Goal: Information Seeking & Learning: Find specific fact

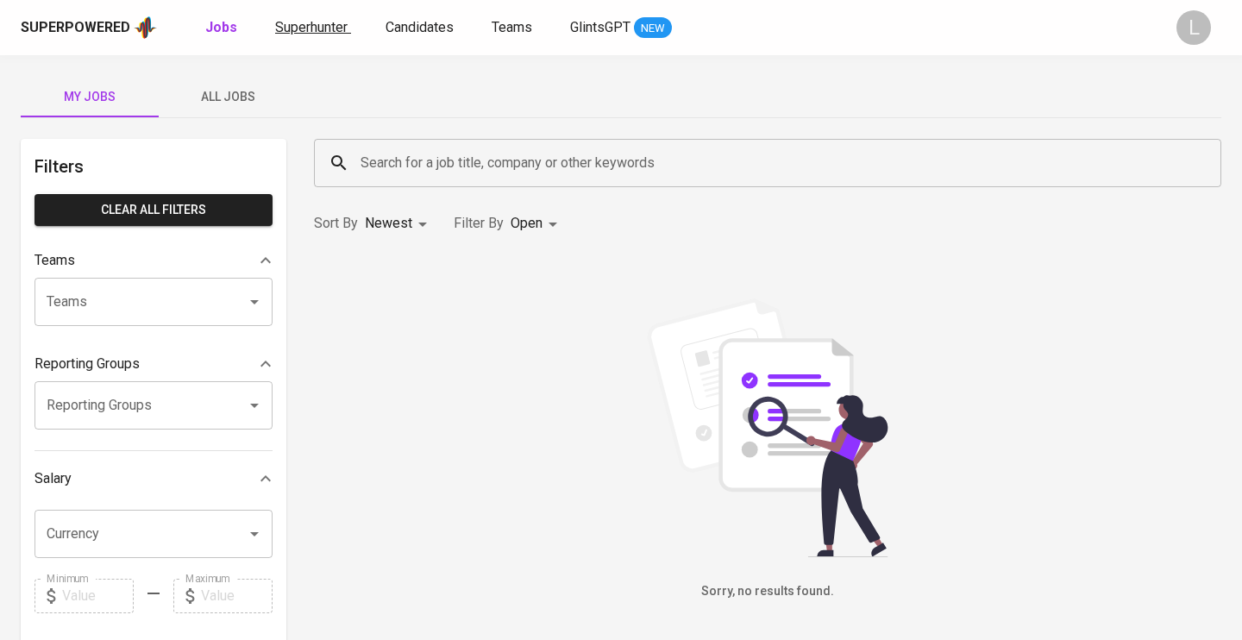
click at [320, 28] on span "Superhunter" at bounding box center [311, 27] width 72 height 16
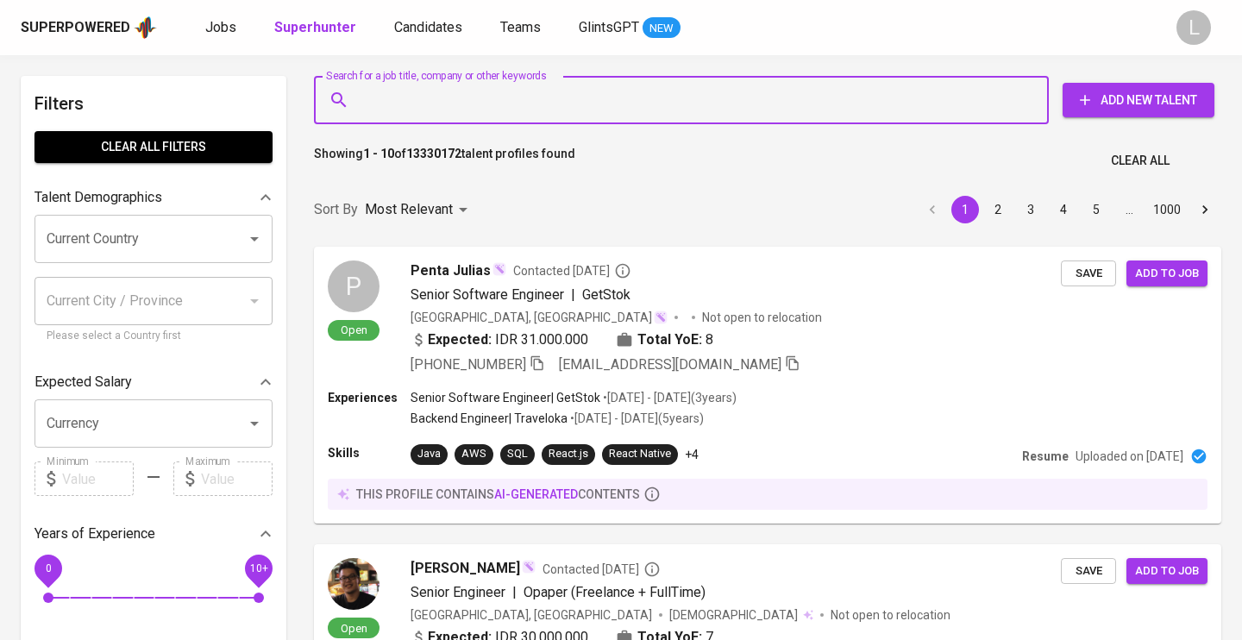
click at [519, 99] on input "Search for a job title, company or other keywords" at bounding box center [685, 100] width 659 height 33
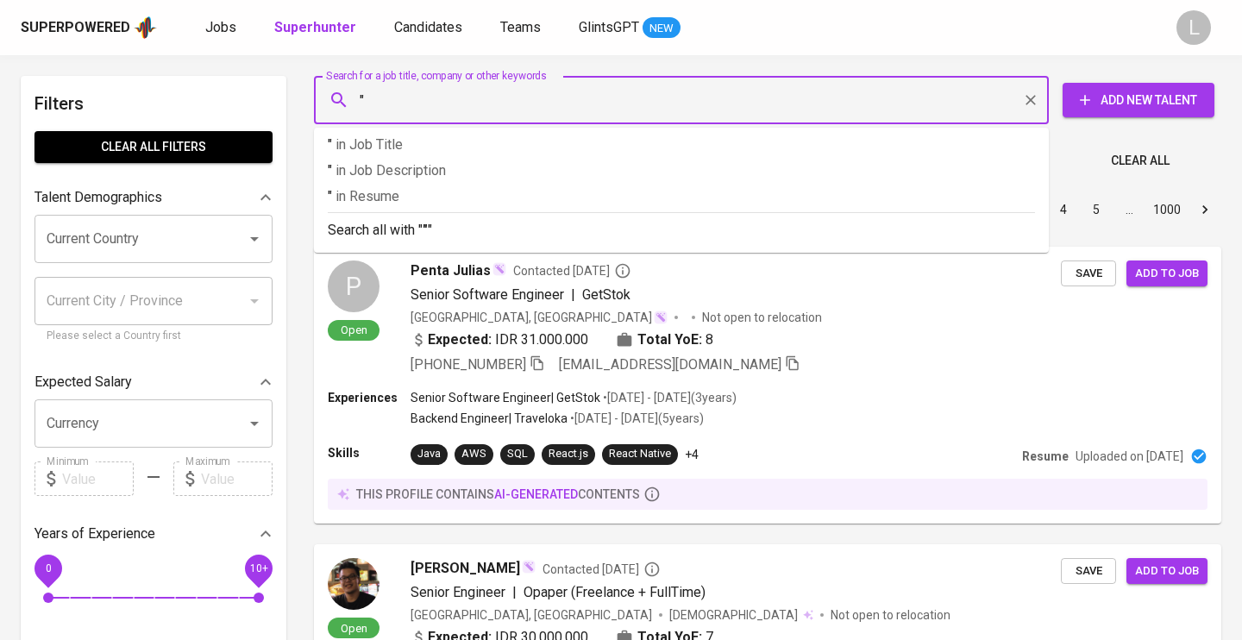
paste input "[PERSON_NAME]"
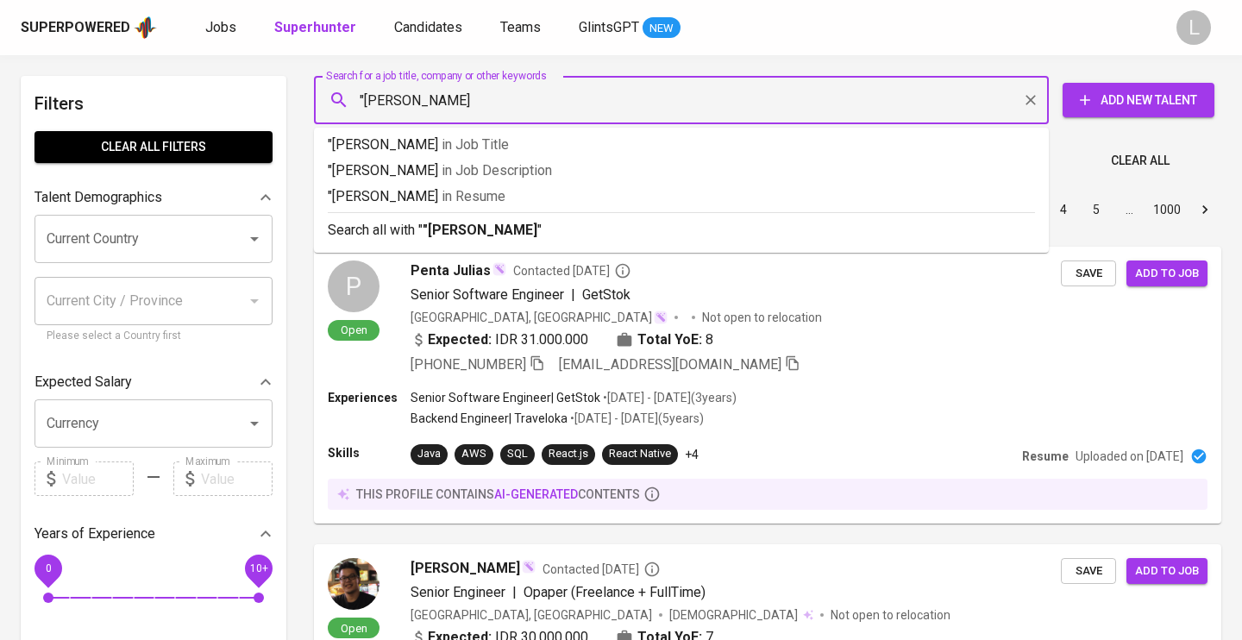
type input ""[PERSON_NAME]""
click at [537, 226] on p "Search all with " "[PERSON_NAME]" "" at bounding box center [681, 230] width 707 height 21
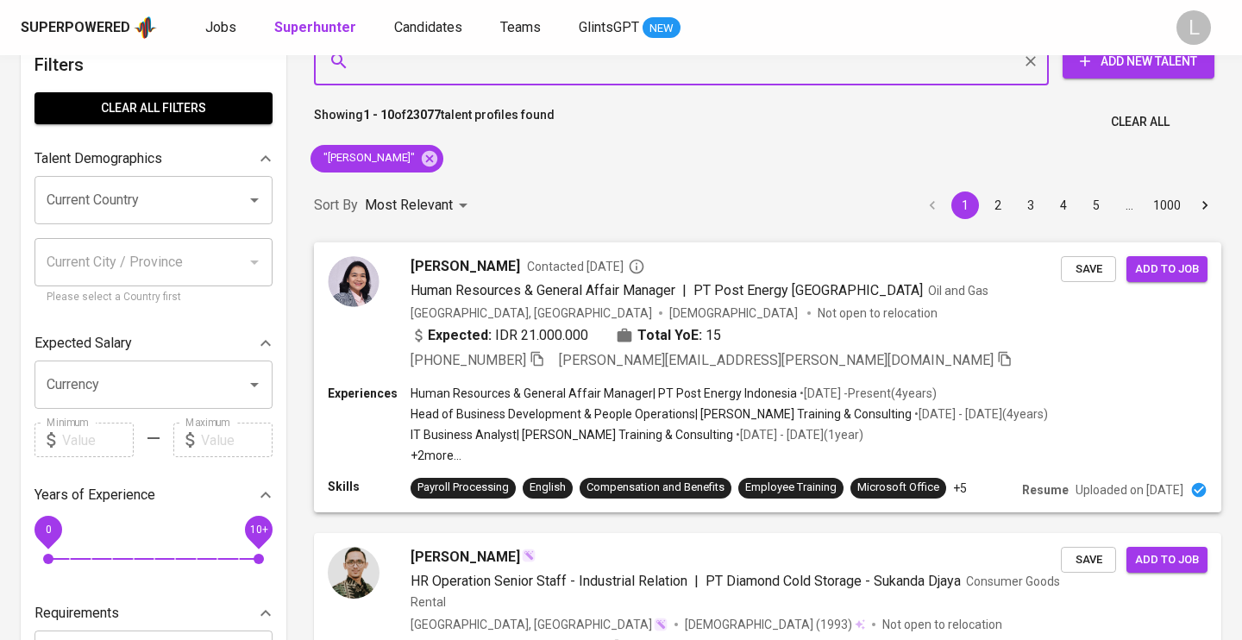
scroll to position [39, 0]
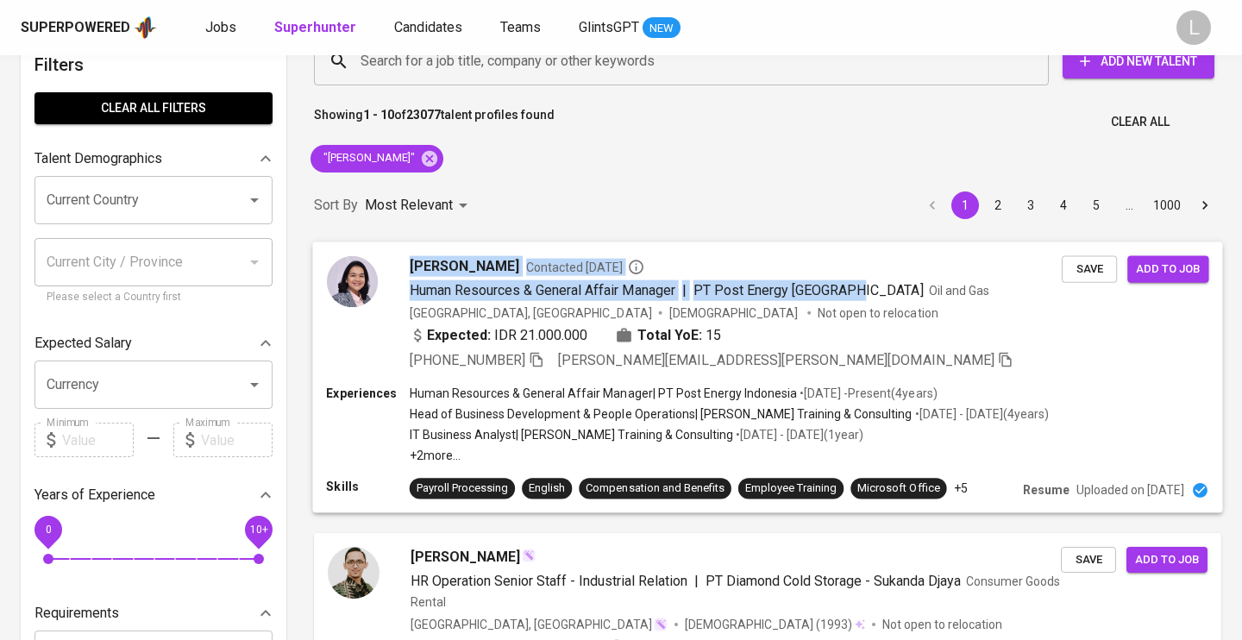
drag, startPoint x: 406, startPoint y: 239, endPoint x: 835, endPoint y: 298, distance: 432.8
click at [835, 298] on div "[PERSON_NAME] Contacted [DATE] Human Resources & General Affair Manager | PT Po…" at bounding box center [768, 377] width 928 height 291
copy div "[PERSON_NAME] Contacted [DATE] Human Resources & General Affair Manager | PT Po…"
click at [837, 334] on div "Expected: IDR 21.000.000 Total YoE: 15" at bounding box center [736, 336] width 652 height 25
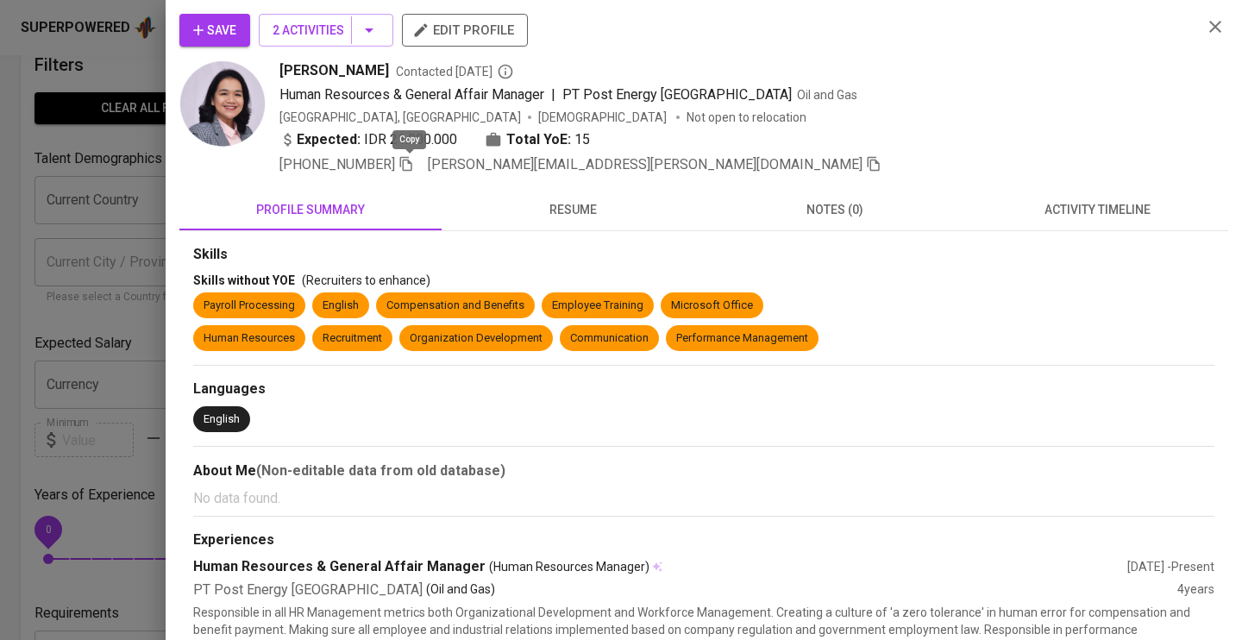
click at [412, 163] on icon "button" at bounding box center [406, 164] width 12 height 15
click at [28, 288] on div at bounding box center [621, 320] width 1242 height 640
